Goal: Task Accomplishment & Management: Manage account settings

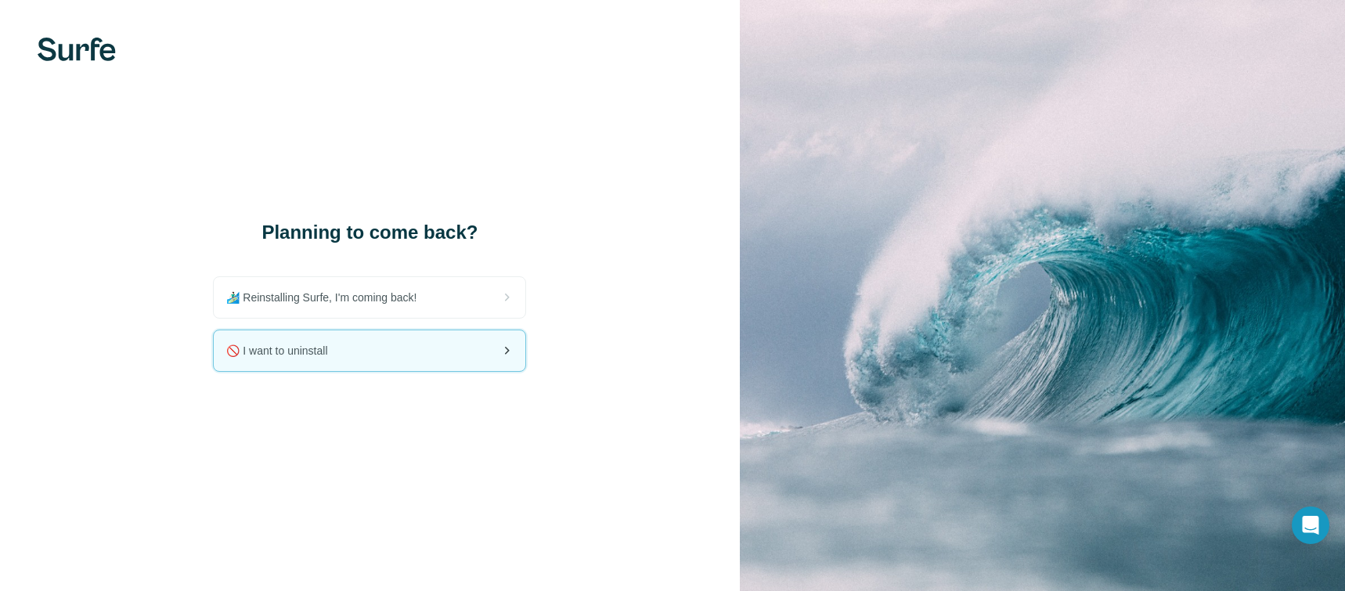
click at [347, 355] on div "🚫 I want to uninstall" at bounding box center [369, 350] width 311 height 41
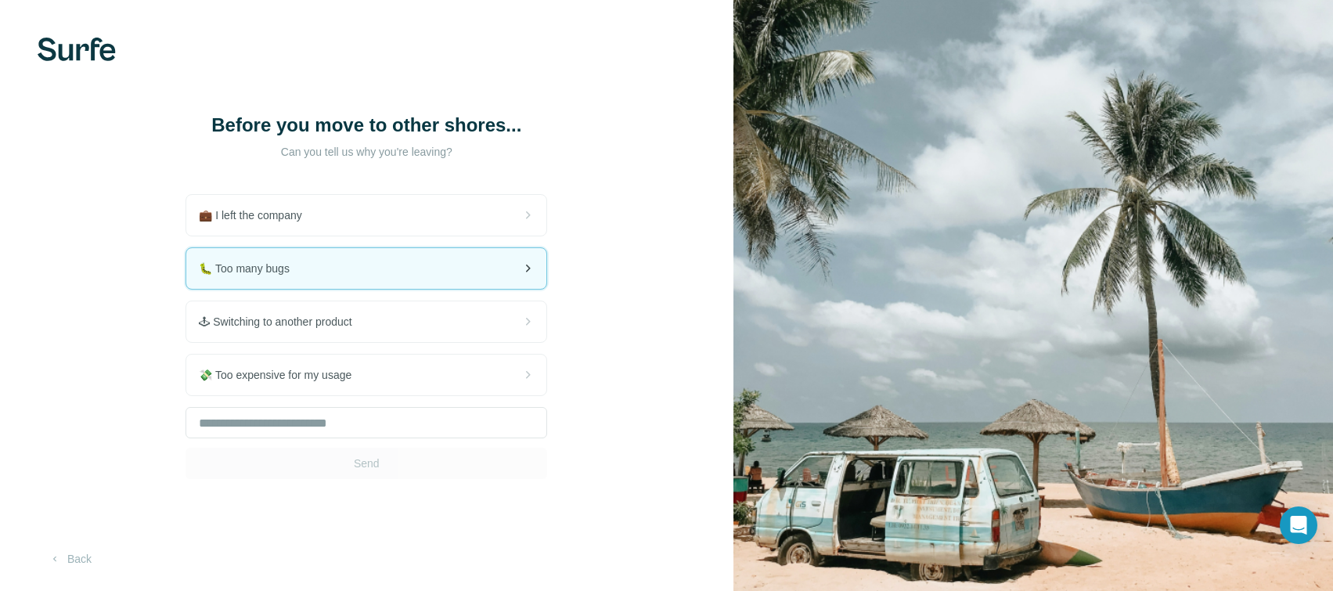
click at [326, 272] on div "🐛 Too many bugs" at bounding box center [366, 268] width 360 height 41
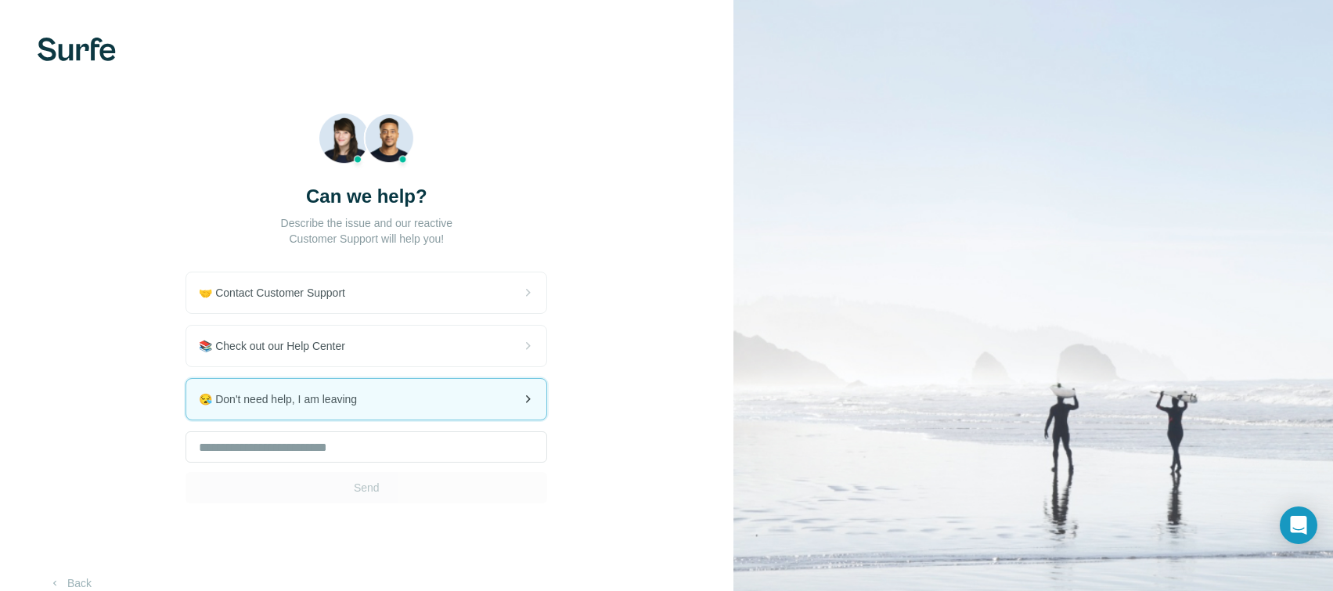
click at [405, 401] on div "😪 Don't need help, I am leaving" at bounding box center [366, 399] width 360 height 41
